Goal: Navigation & Orientation: Find specific page/section

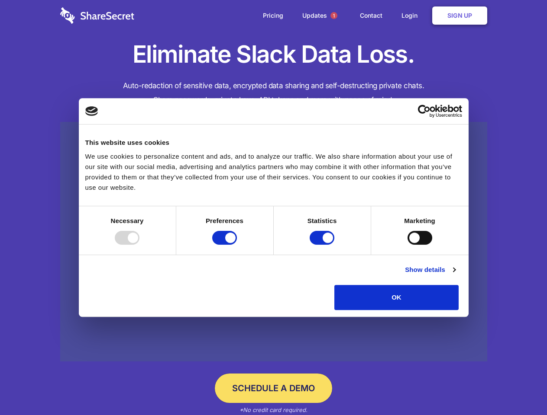
click at [139, 245] on div at bounding box center [127, 238] width 25 height 14
click at [237, 245] on input "Preferences" at bounding box center [224, 238] width 25 height 14
checkbox input "false"
click at [323, 245] on input "Statistics" at bounding box center [321, 238] width 25 height 14
checkbox input "false"
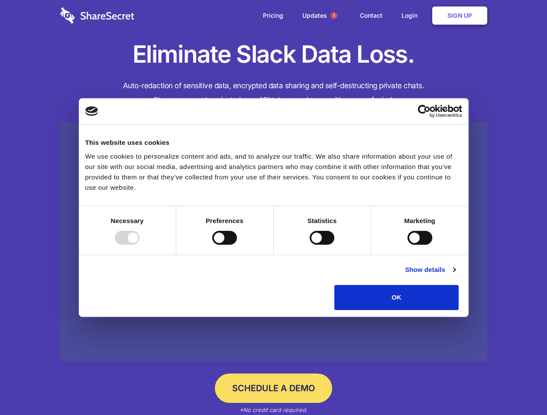
click at [407, 245] on input "Marketing" at bounding box center [419, 238] width 25 height 14
checkbox input "true"
click at [455, 275] on link "Show details" at bounding box center [430, 270] width 50 height 10
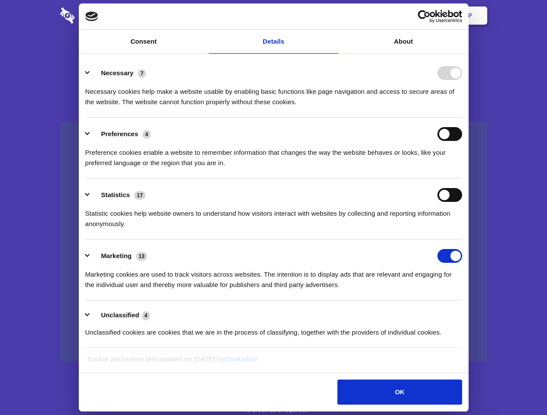
click at [478, 313] on body "Consent Details [#IABV2SETTINGS#] About This website uses cookies We use cookie…" at bounding box center [273, 207] width 547 height 415
click at [333, 16] on span "1" at bounding box center [333, 15] width 7 height 7
